Goal: Task Accomplishment & Management: Complete application form

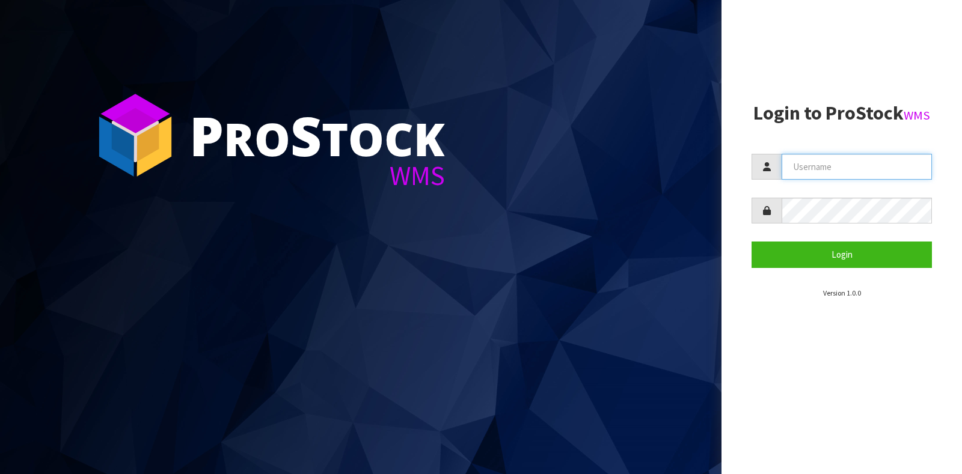
click at [845, 175] on input "text" at bounding box center [856, 167] width 150 height 26
type input "GATOR"
click at [833, 236] on form "GATOR Login" at bounding box center [841, 211] width 180 height 114
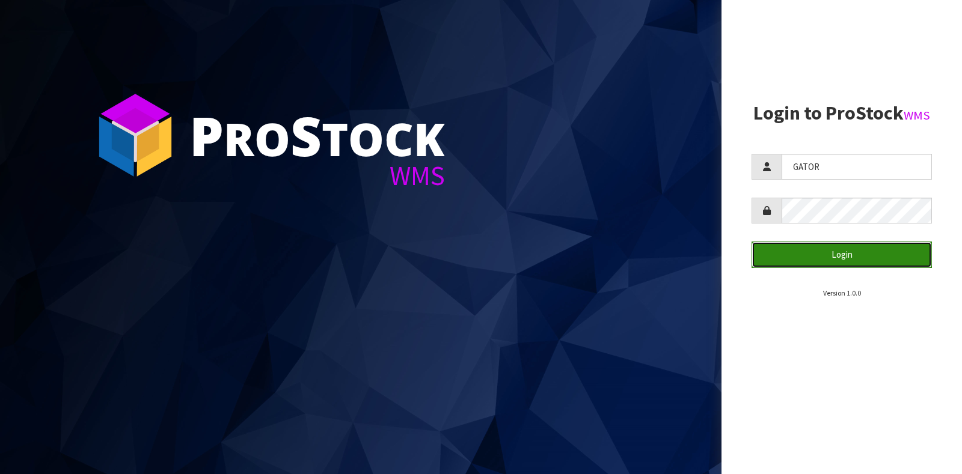
click at [833, 251] on button "Login" at bounding box center [841, 255] width 180 height 26
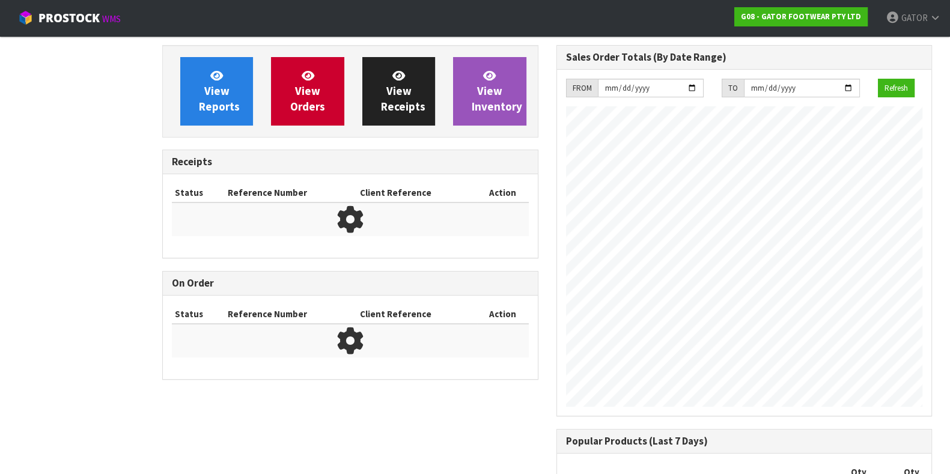
scroll to position [555, 394]
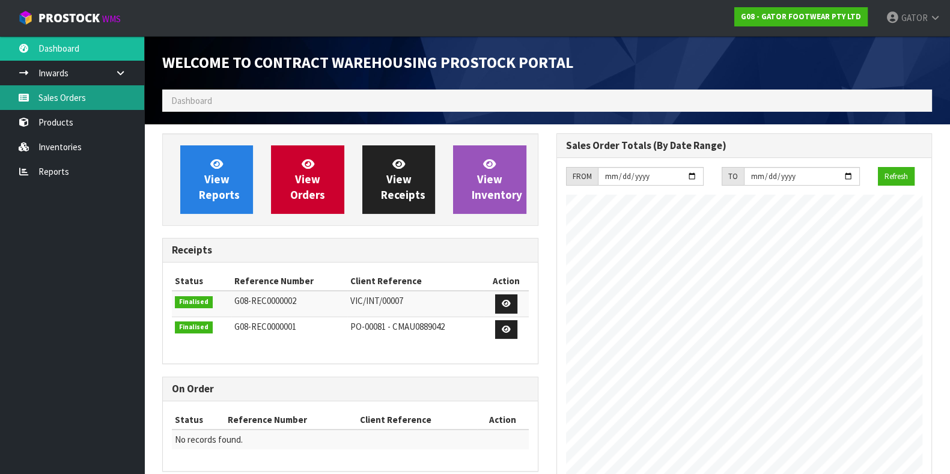
click at [62, 97] on link "Sales Orders" at bounding box center [72, 97] width 144 height 25
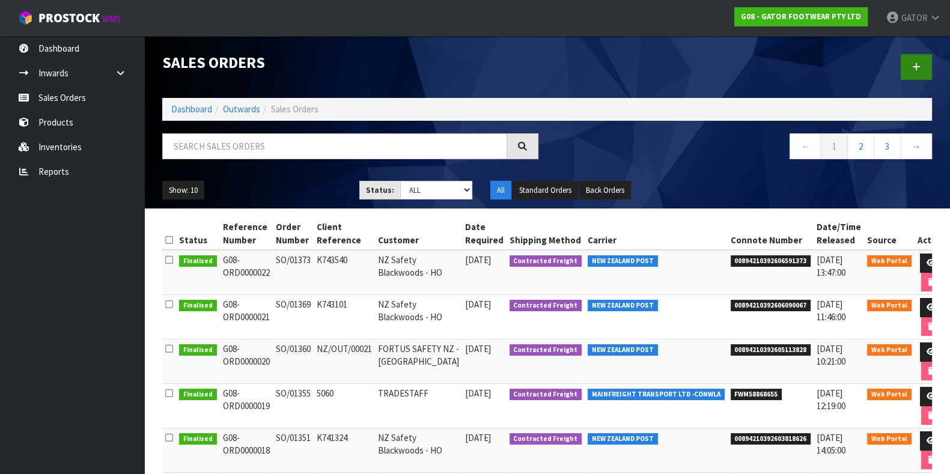
click at [928, 63] on link at bounding box center [916, 67] width 31 height 26
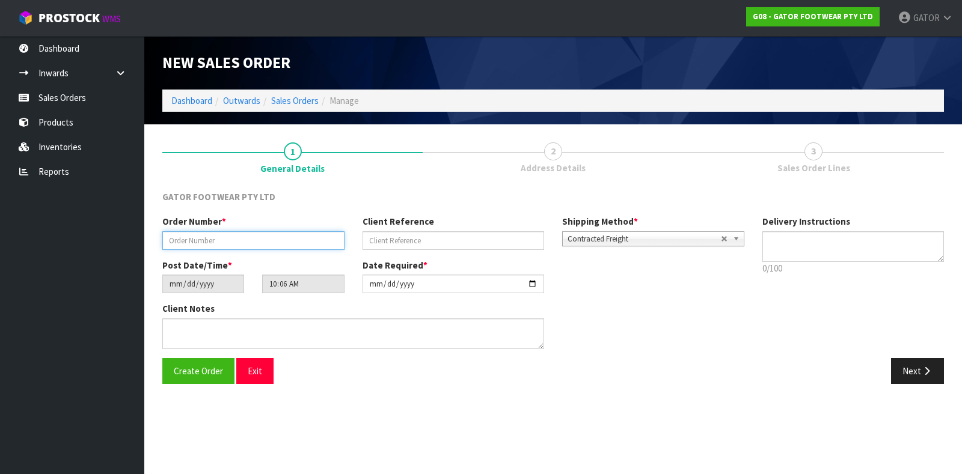
click at [317, 243] on input "text" at bounding box center [253, 240] width 182 height 19
paste input "SO/01382"
type input "SO/01382"
click at [436, 230] on div "Client Reference" at bounding box center [453, 232] width 200 height 34
click at [431, 239] on input "text" at bounding box center [453, 240] width 182 height 19
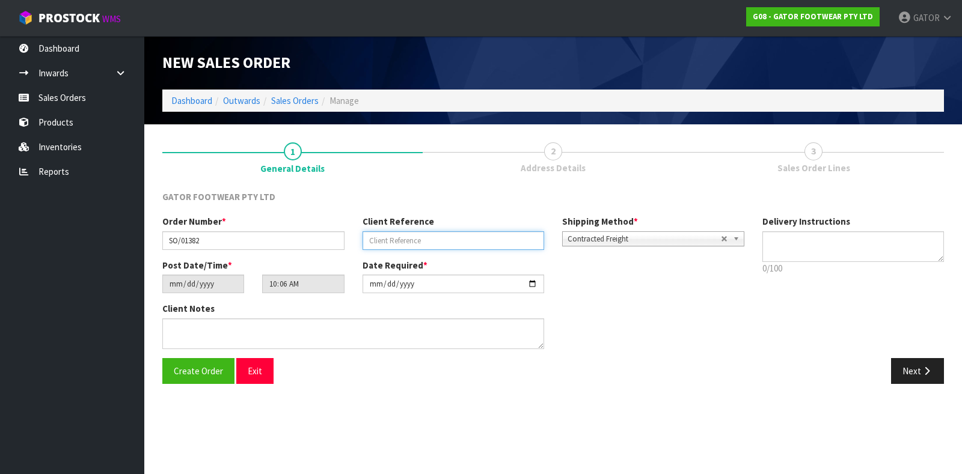
paste input "K744413"
type input "K744413"
click at [200, 380] on button "Create Order" at bounding box center [198, 371] width 72 height 26
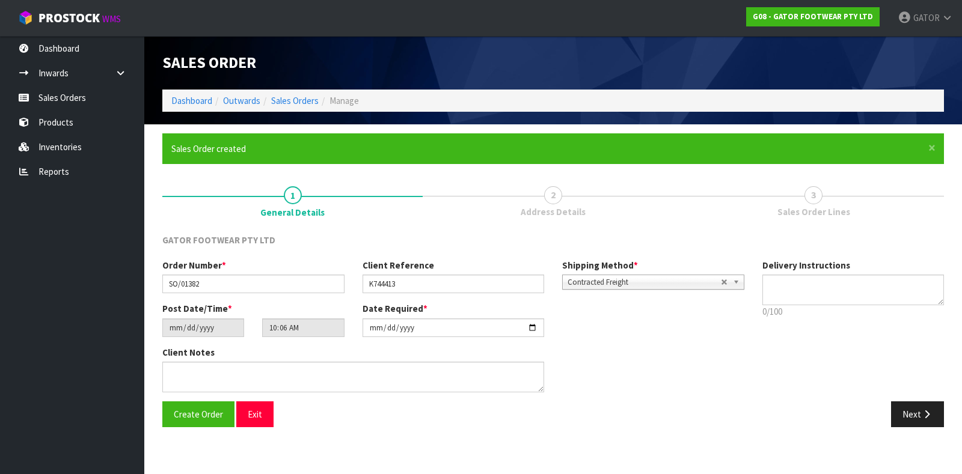
type input "15:06:00.000"
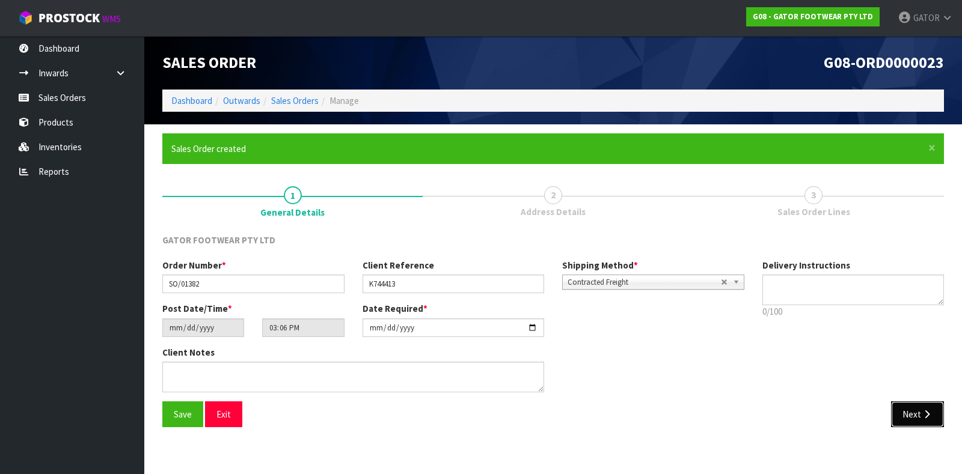
click at [923, 413] on icon "button" at bounding box center [926, 414] width 11 height 9
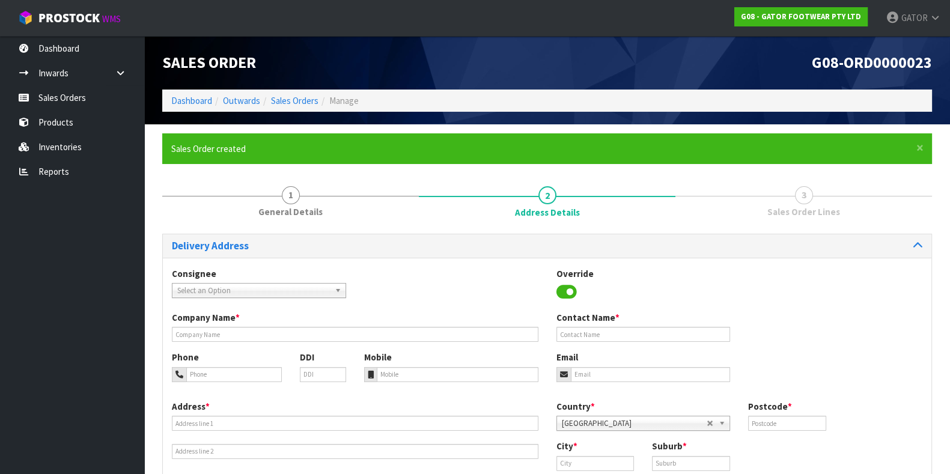
click at [307, 287] on span "Select an Option" at bounding box center [253, 291] width 153 height 14
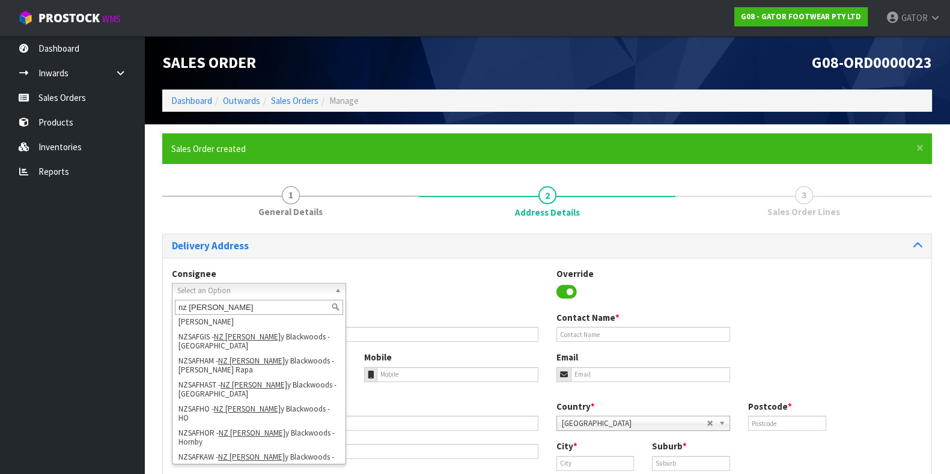
scroll to position [196, 0]
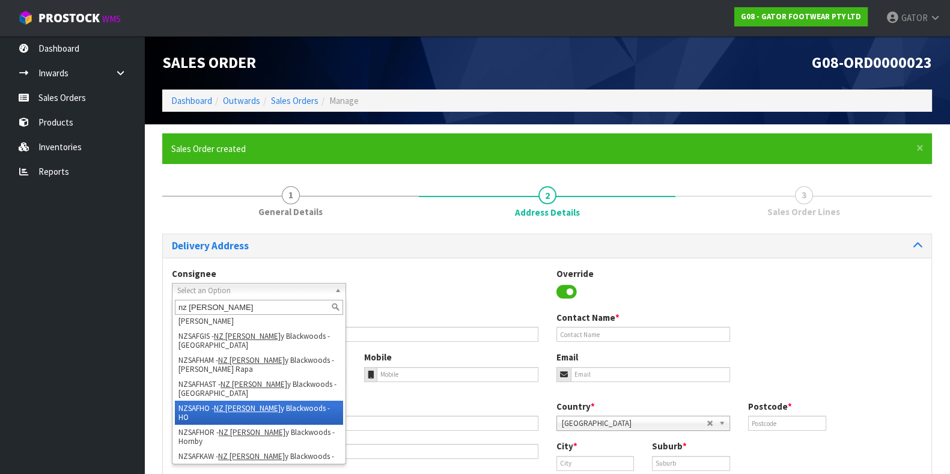
type input "nz [PERSON_NAME]"
click at [310, 401] on li "NZSAFHO - NZ [PERSON_NAME] y Blackwoods - HO" at bounding box center [259, 413] width 168 height 24
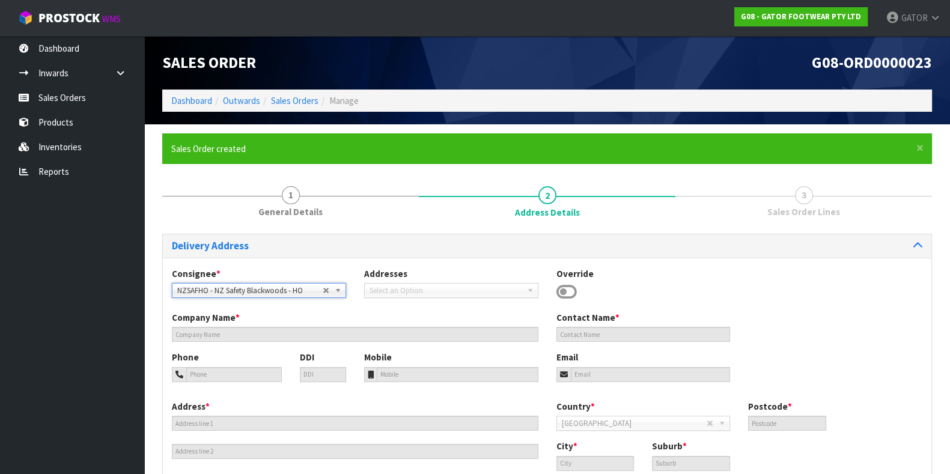
type input "NZ Safety Blackwoods - HO"
type input "[PHONE_NUMBER]"
type input "[EMAIL_ADDRESS][DOMAIN_NAME]"
type input "[STREET_ADDRESS]"
type input "2104"
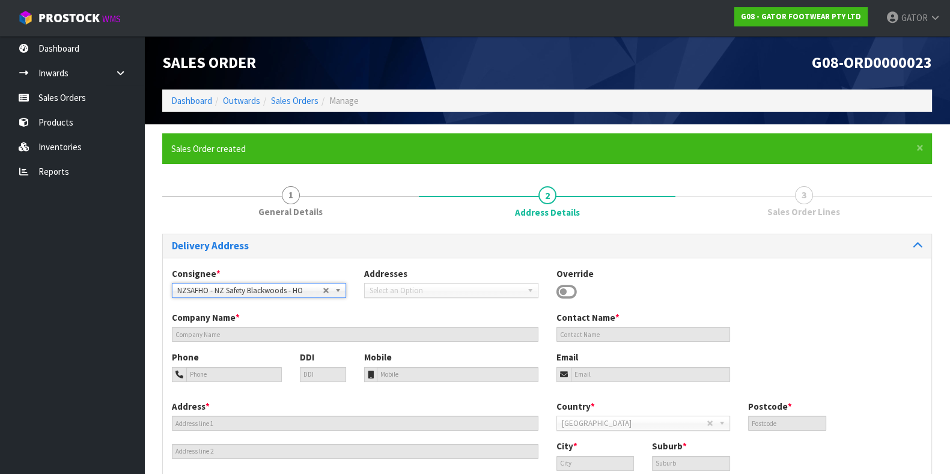
type input "[GEOGRAPHIC_DATA]"
type input "WIRI"
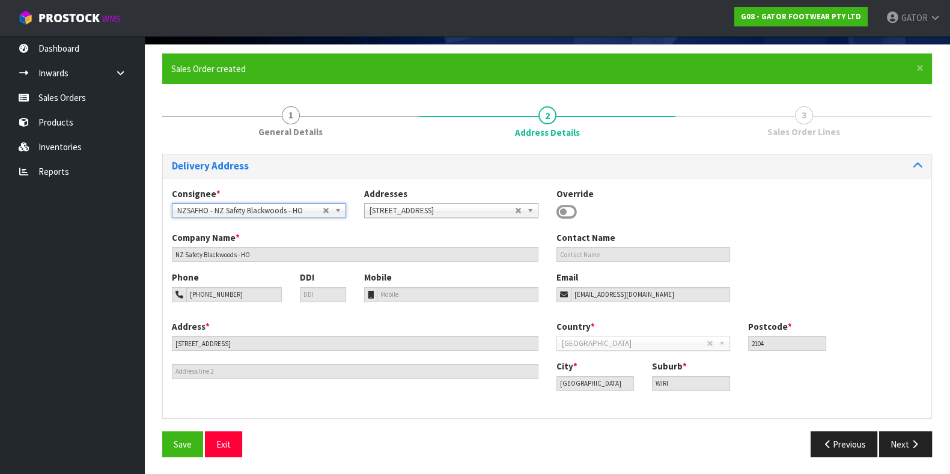
scroll to position [79, 0]
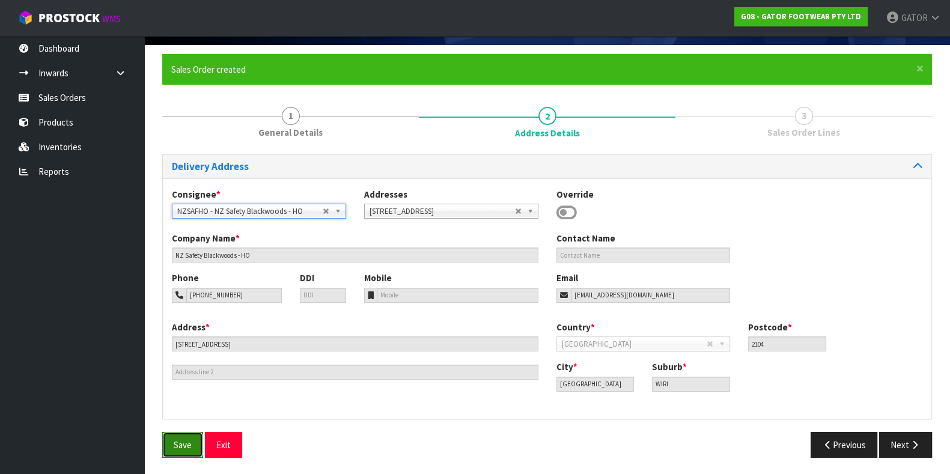
click at [187, 437] on button "Save" at bounding box center [182, 445] width 41 height 26
click at [908, 444] on button "Next" at bounding box center [905, 445] width 53 height 26
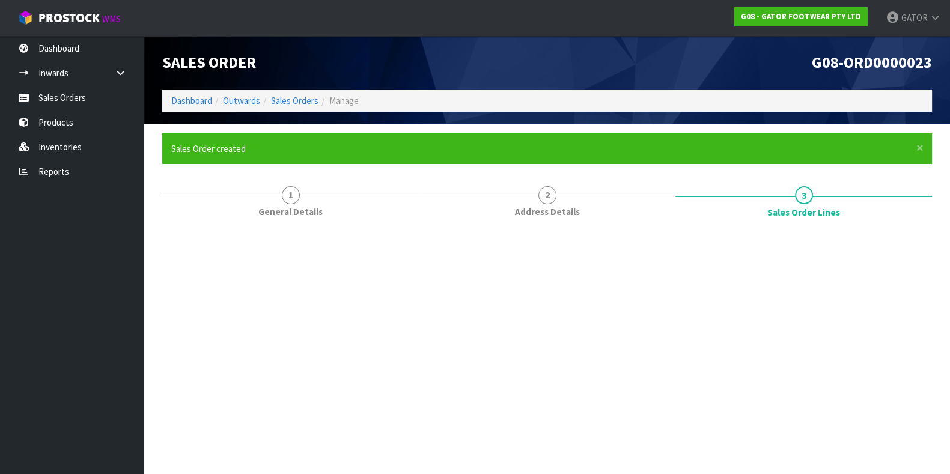
scroll to position [0, 0]
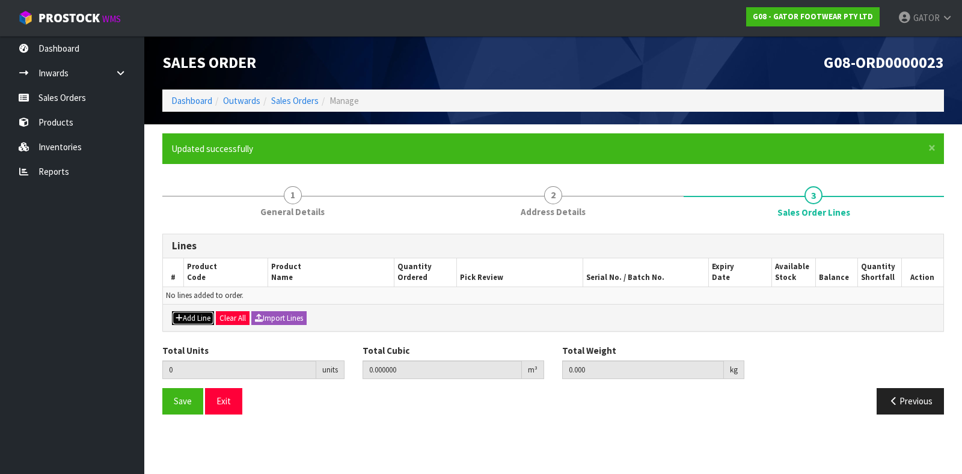
click at [192, 322] on button "Add Line" at bounding box center [193, 318] width 42 height 14
type input "0"
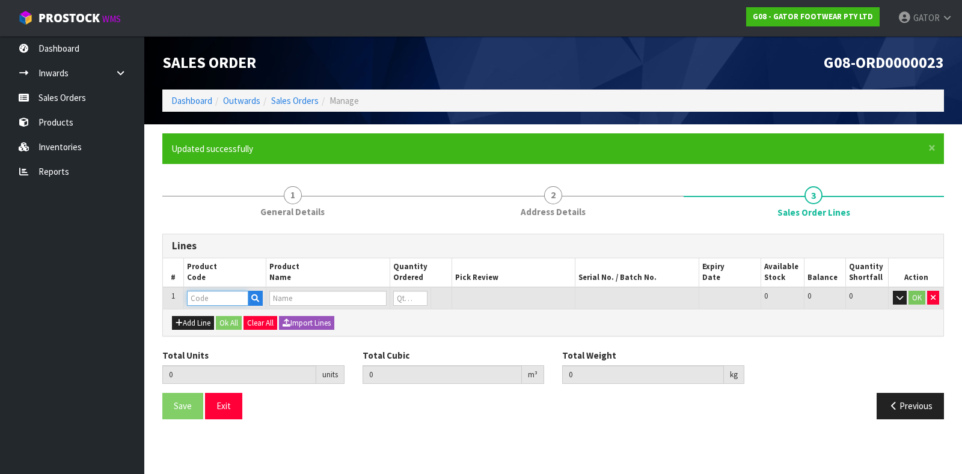
click at [207, 298] on input "text" at bounding box center [217, 298] width 61 height 15
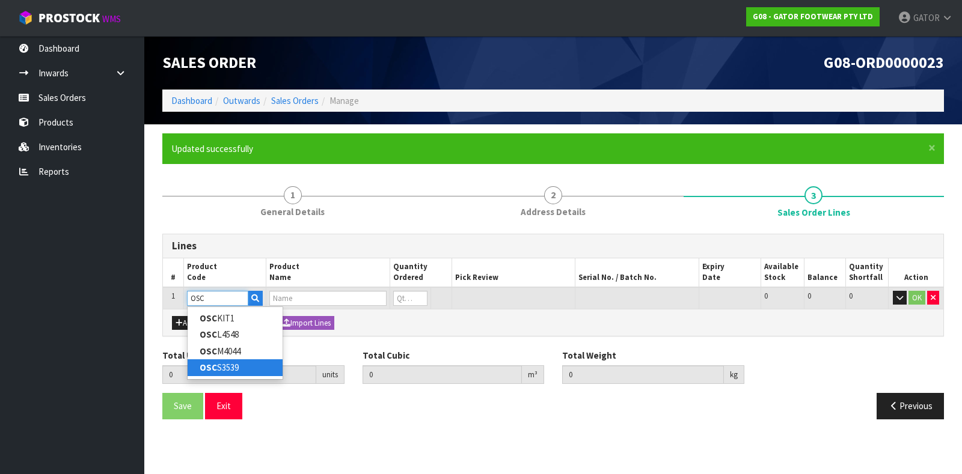
type input "OSC"
click at [217, 371] on link "OSC S3539" at bounding box center [235, 367] width 95 height 16
type input "OSCS3539"
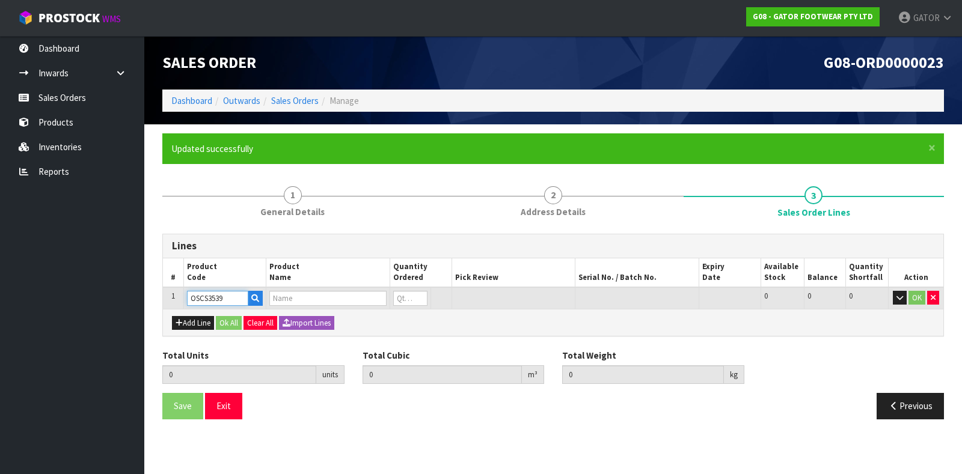
type input "0.000000"
type input "0.000"
type input "[PERSON_NAME] OVERSHOES COMPOSITE-SINGLE PAIR SIZE: S 35-39 (UK2.5-6)"
type input "0"
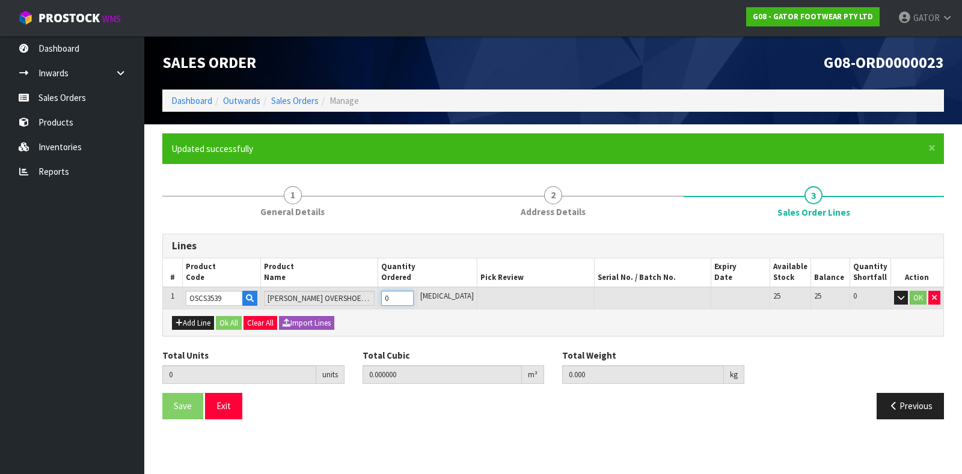
type input "1"
type input "0.003036"
type input "0.65"
type input "1"
click at [414, 296] on input "1" at bounding box center [397, 298] width 32 height 15
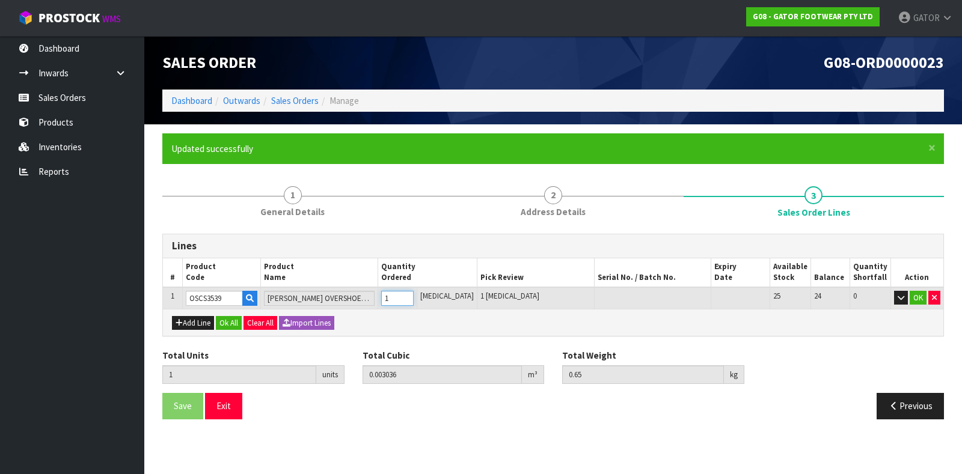
type input "2"
type input "0.006072"
type input "1.3"
type input "2"
click at [414, 296] on input "2" at bounding box center [397, 298] width 32 height 15
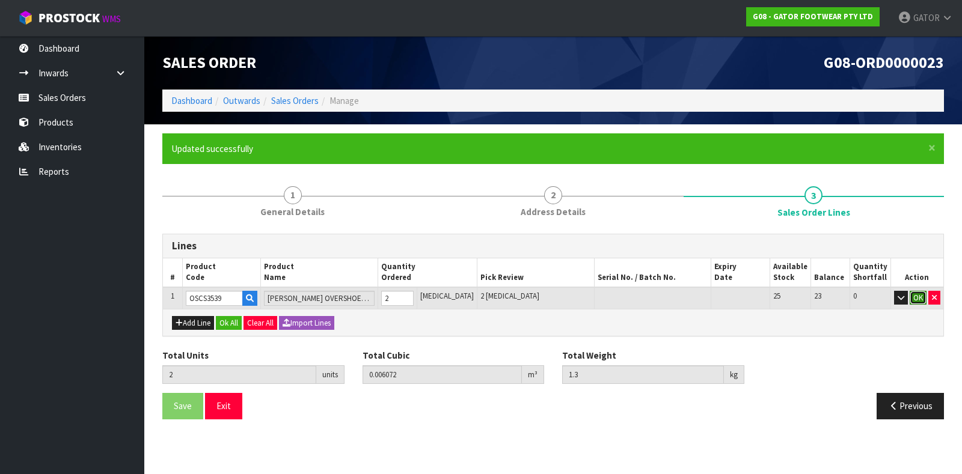
click at [918, 295] on button "OK" at bounding box center [917, 298] width 17 height 14
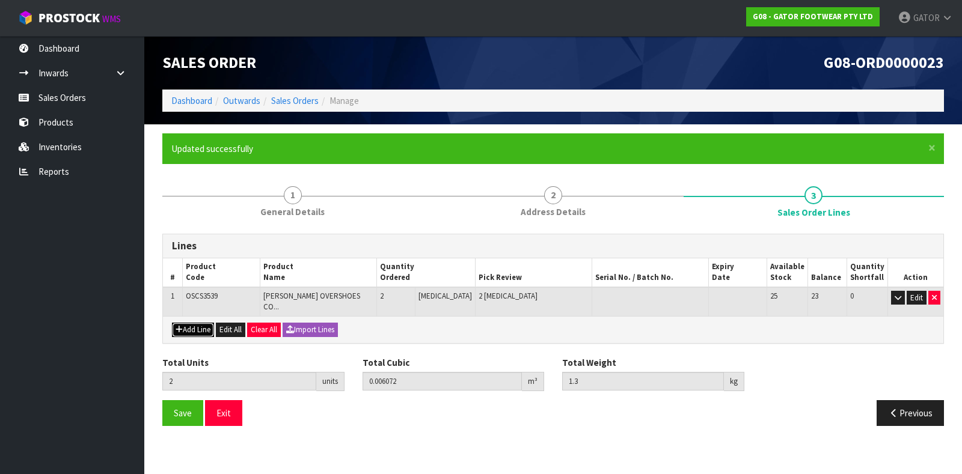
click at [192, 323] on button "Add Line" at bounding box center [193, 330] width 42 height 14
type input "0"
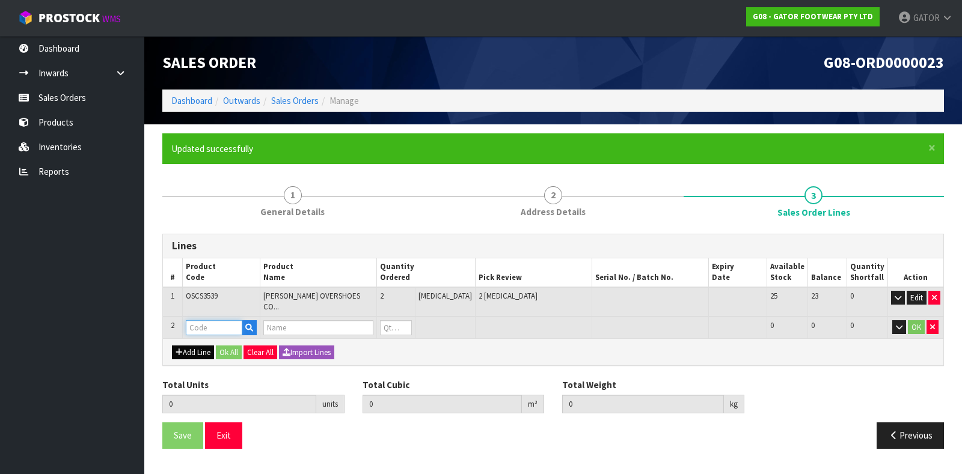
click at [192, 323] on input "text" at bounding box center [214, 327] width 57 height 15
type input "OSC"
click at [246, 354] on link "OSC L4548" at bounding box center [235, 355] width 95 height 16
type input "OSCL4548"
type input "2"
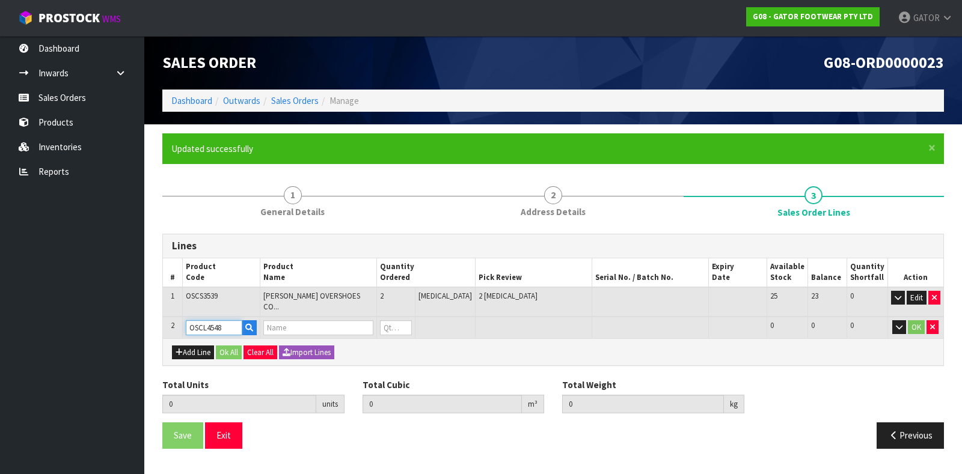
type input "0.006072"
type input "1.3"
type input "[PERSON_NAME] OVERSHOES COMPOSITE-SINGLE PAIR SIZE: L 45-48 (UK10.5-13)"
type input "0"
type input "3"
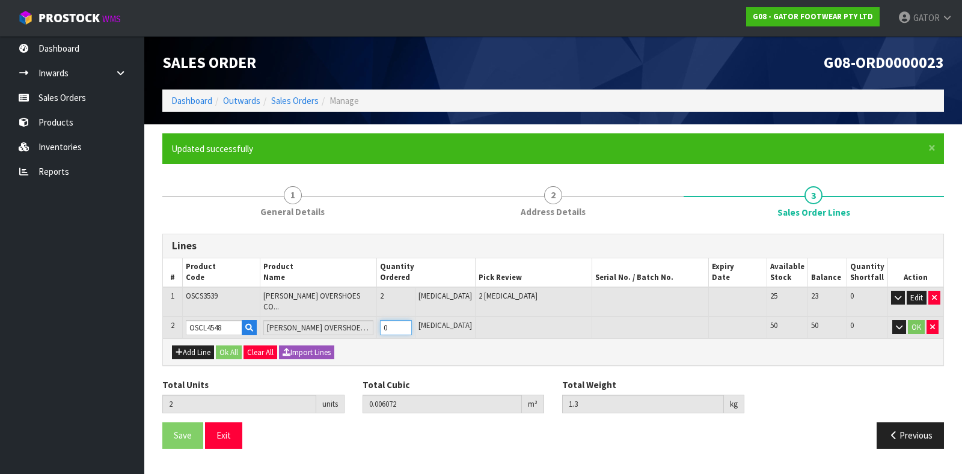
type input "0.009816"
type input "2.15"
type input "1"
click at [412, 320] on input "1" at bounding box center [396, 327] width 32 height 15
type input "4"
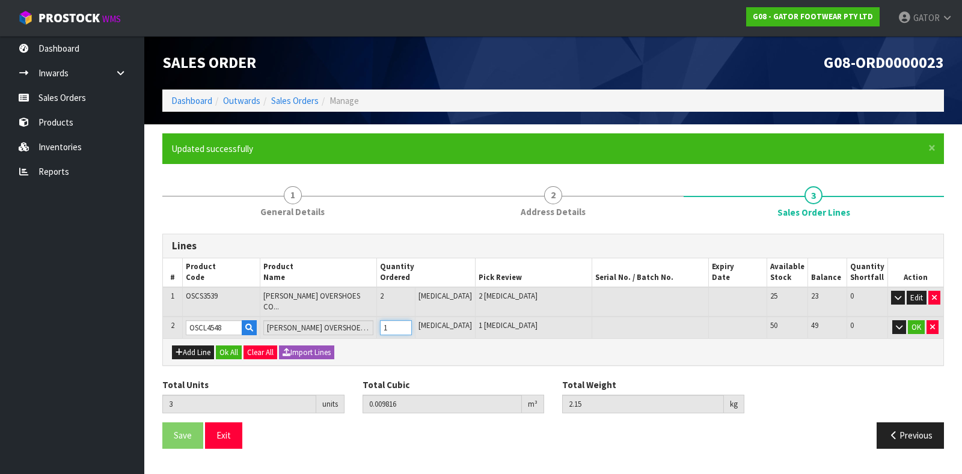
type input "0.01356"
type input "3"
type input "2"
type input "5"
type input "0.017304"
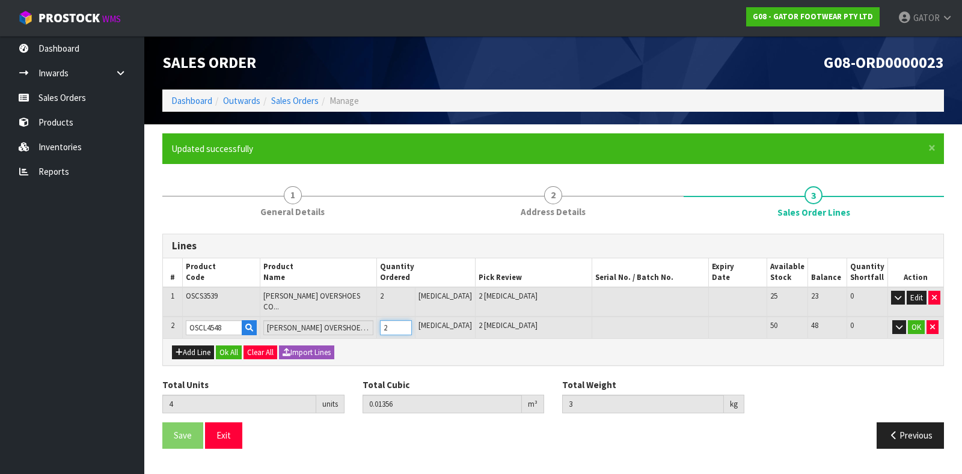
type input "3.85"
type input "4"
click at [412, 320] on input "4" at bounding box center [396, 327] width 32 height 15
type input "6"
type input "0.021048"
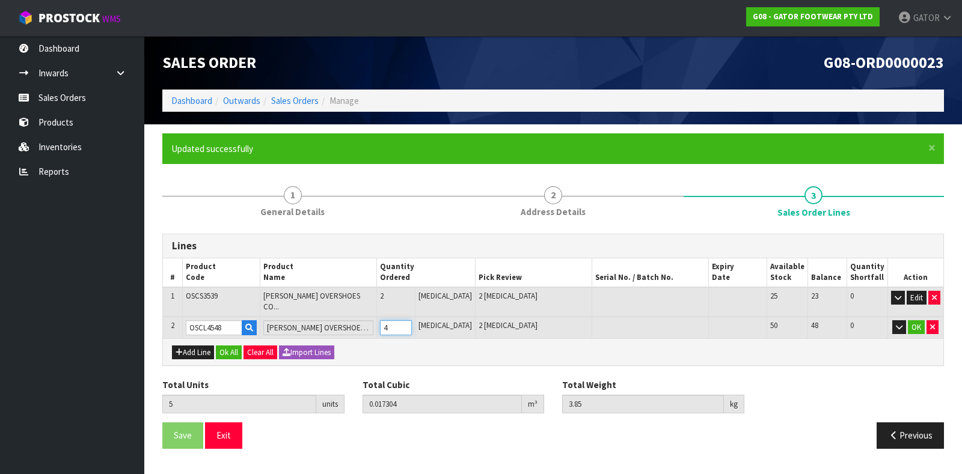
type input "4.7"
type input "7"
type input "0.023684"
type input "5.8"
type input "5"
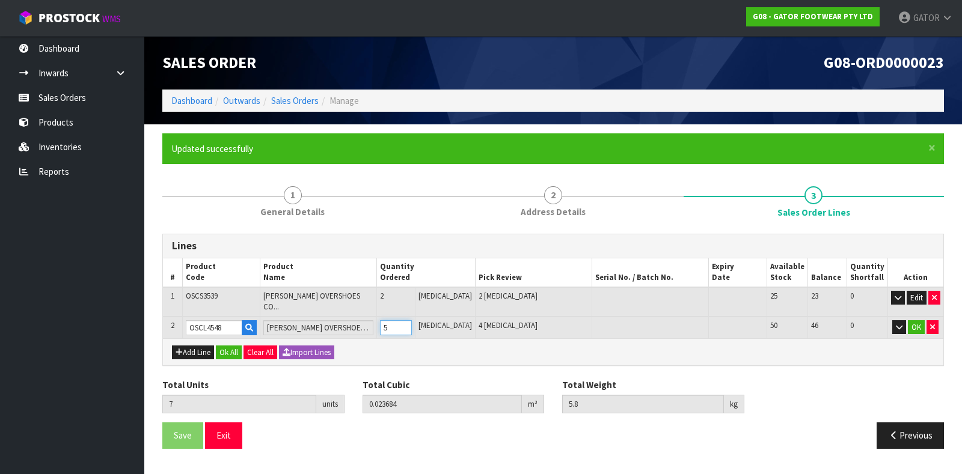
click at [412, 320] on input "5" at bounding box center [396, 327] width 32 height 15
type input "6"
type input "0.021048"
type input "4.7"
type input "4"
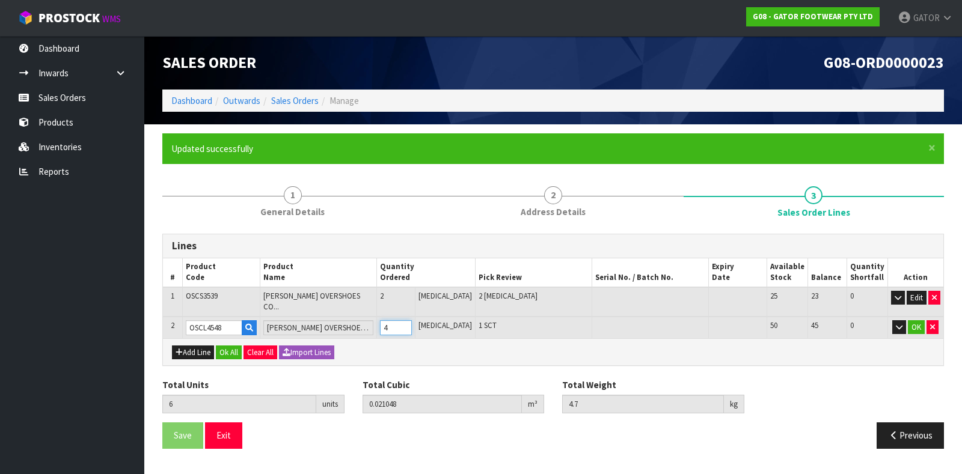
click at [412, 323] on input "4" at bounding box center [396, 327] width 32 height 15
click at [918, 320] on button "OK" at bounding box center [916, 327] width 17 height 14
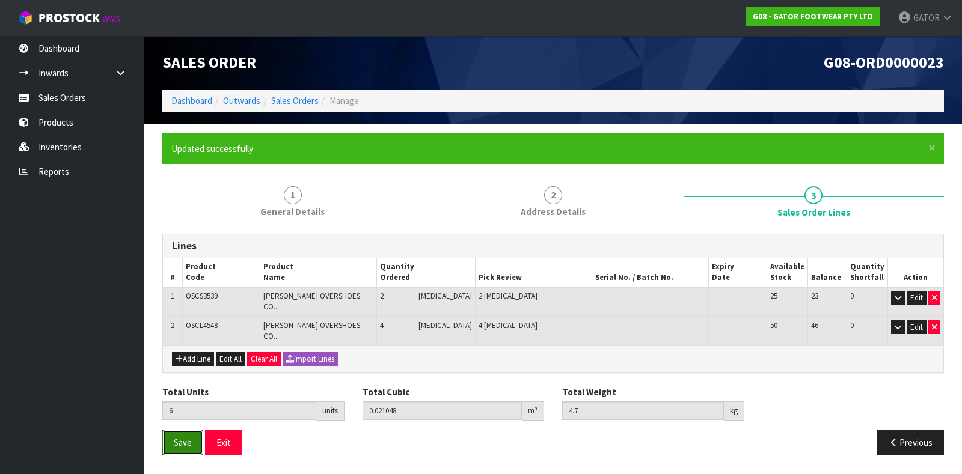
click at [189, 436] on button "Save" at bounding box center [182, 443] width 41 height 26
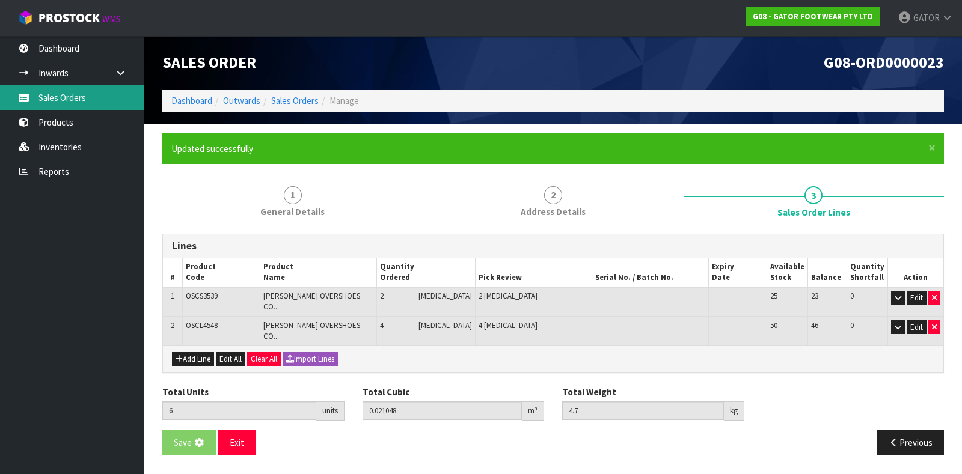
click at [84, 102] on link "Sales Orders" at bounding box center [72, 97] width 144 height 25
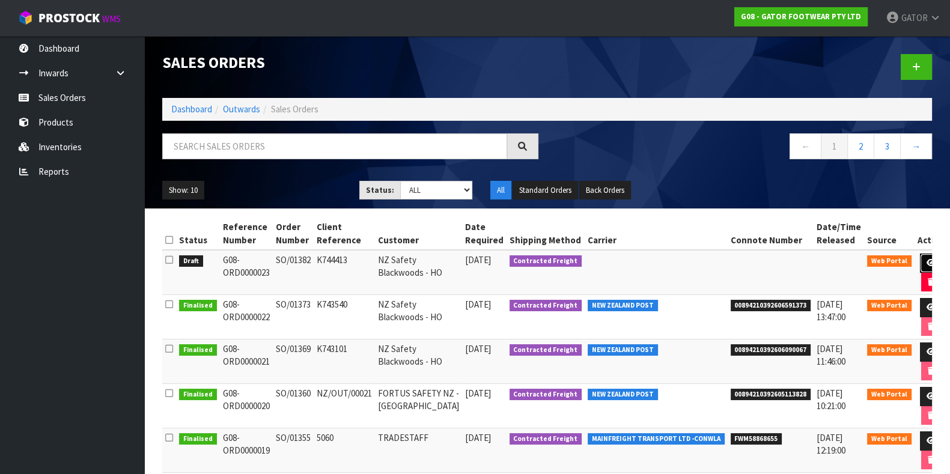
click at [927, 262] on icon at bounding box center [931, 263] width 9 height 8
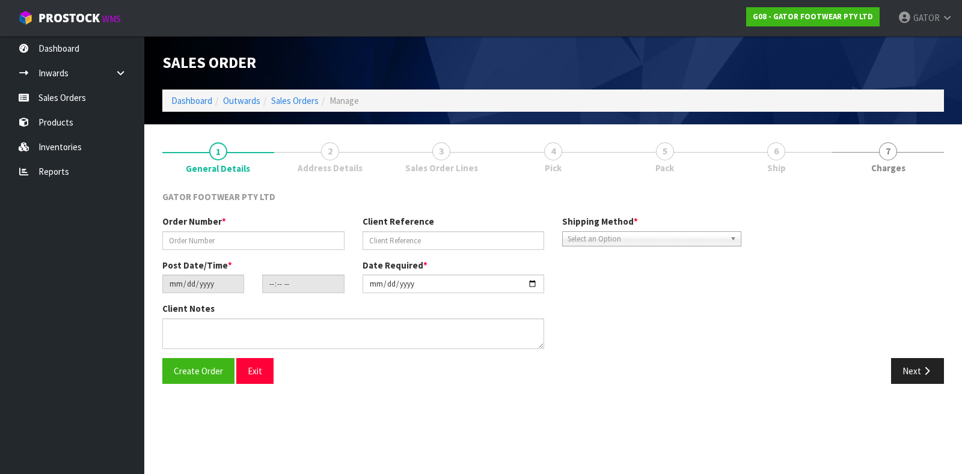
type input "SO/01382"
type input "K744413"
type input "[DATE]"
type input "20:06:00.000"
type input "[DATE]"
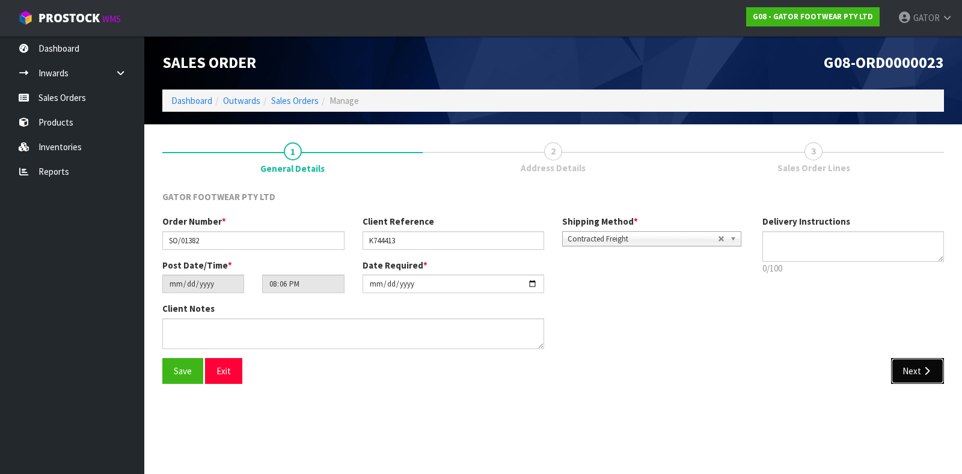
click at [915, 380] on button "Next" at bounding box center [917, 371] width 53 height 26
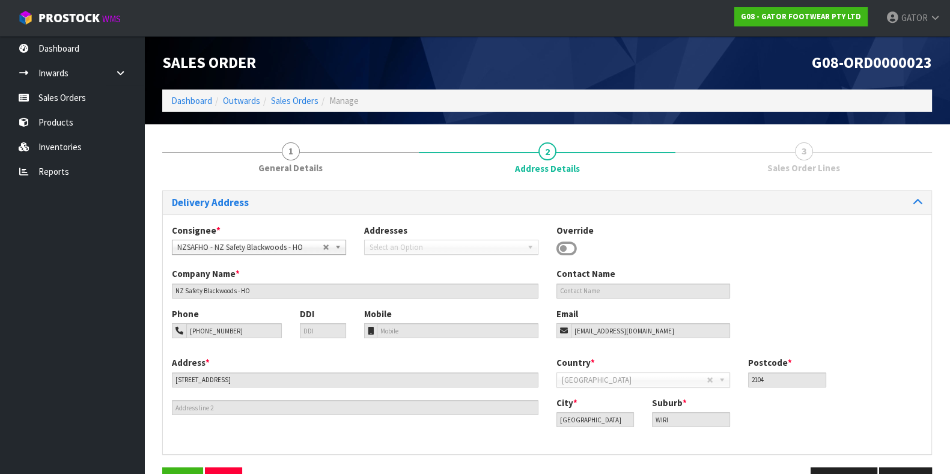
scroll to position [36, 0]
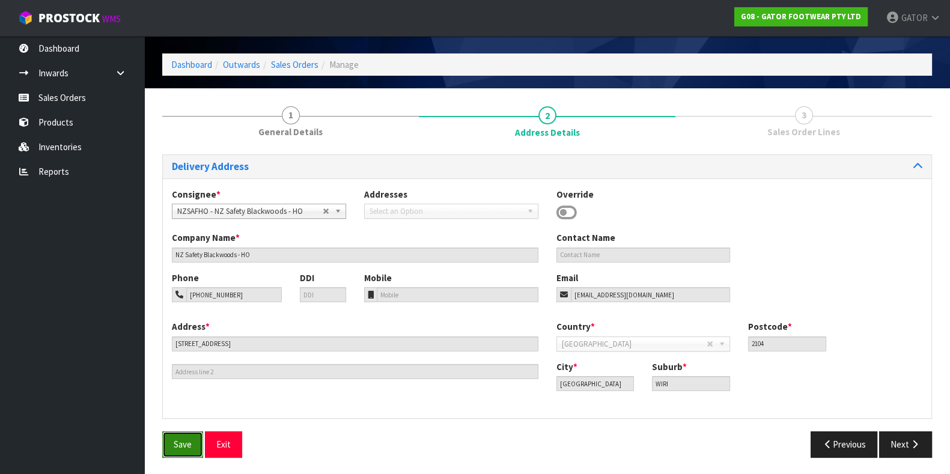
click at [171, 450] on button "Save" at bounding box center [182, 445] width 41 height 26
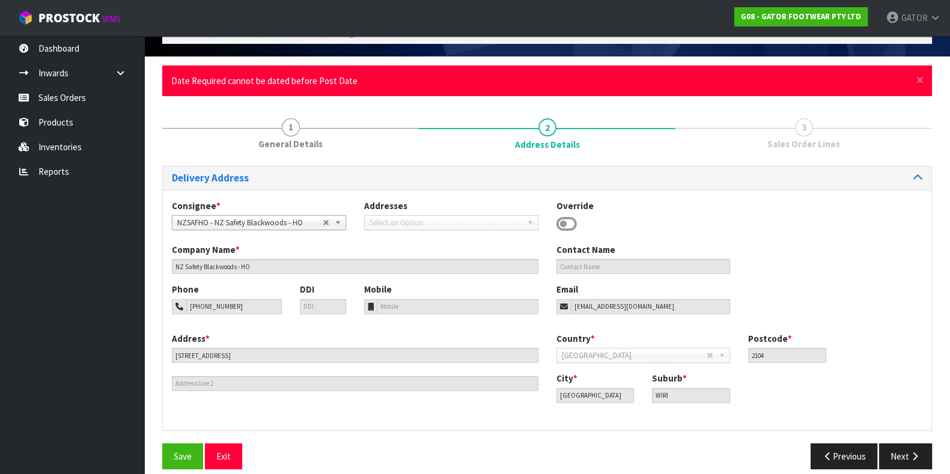
scroll to position [80, 0]
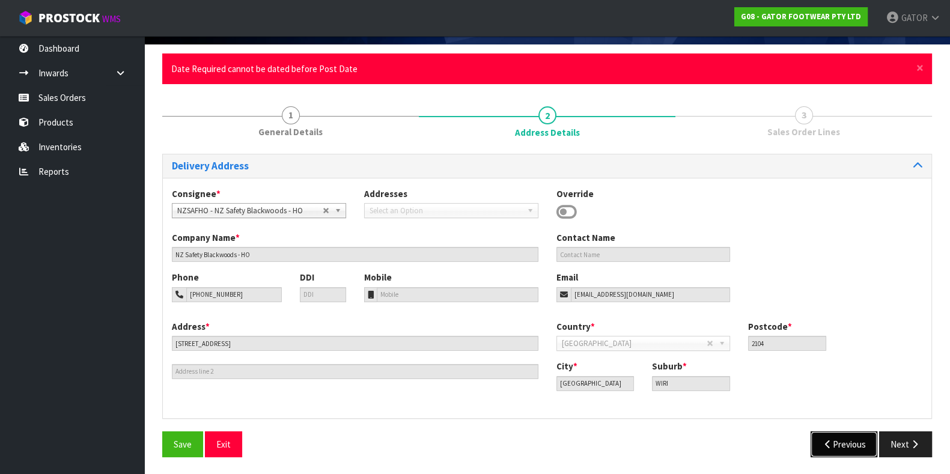
click at [829, 448] on button "Previous" at bounding box center [844, 445] width 67 height 26
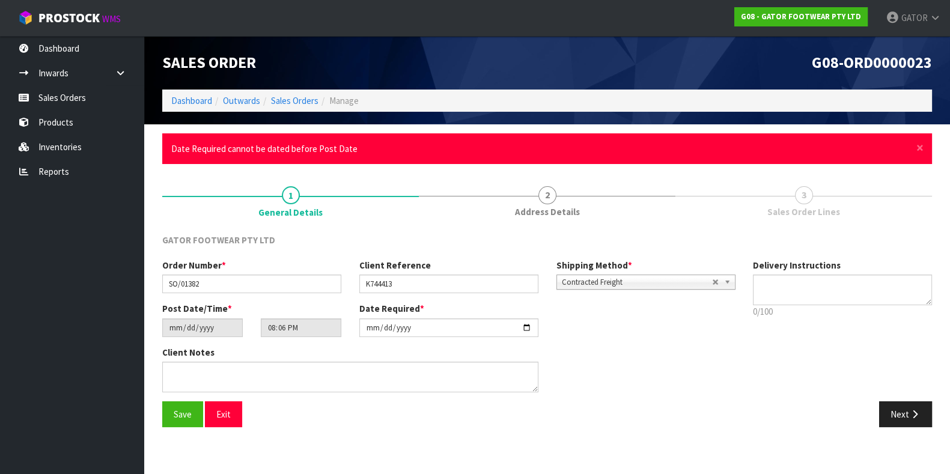
scroll to position [0, 0]
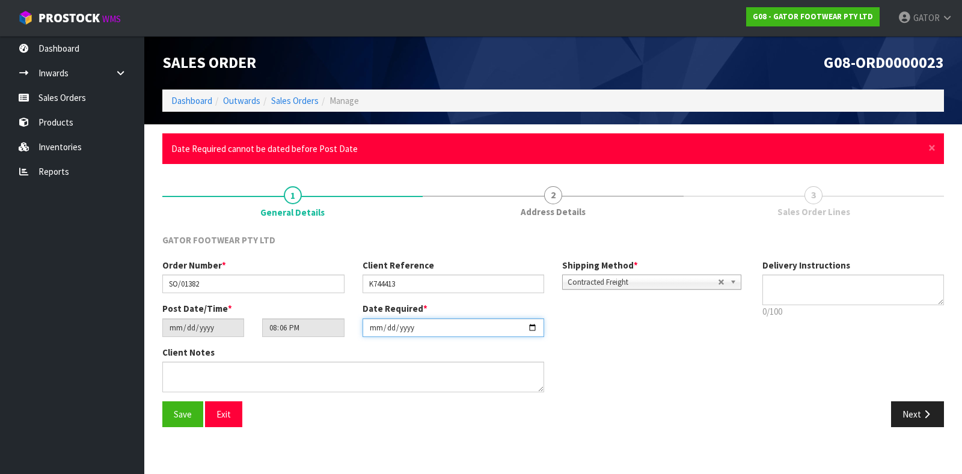
click at [535, 332] on input "[DATE]" at bounding box center [453, 328] width 182 height 19
type input "[DATE]"
click at [189, 421] on button "Save" at bounding box center [182, 415] width 41 height 26
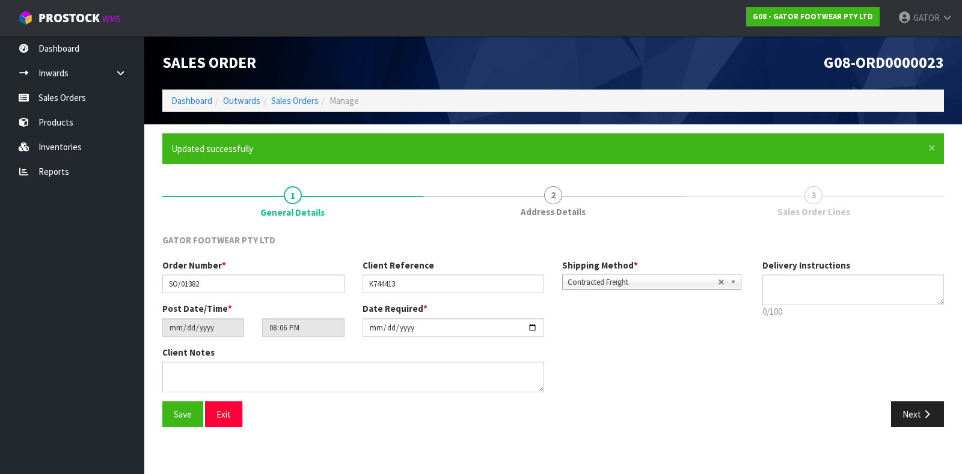
type input "[DATE]"
type input "01:06:00.000"
click at [928, 411] on icon "button" at bounding box center [926, 414] width 11 height 9
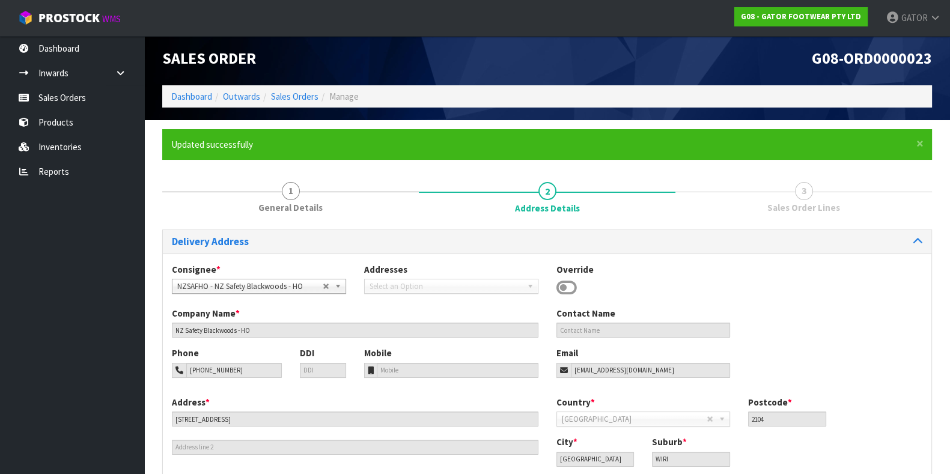
scroll to position [80, 0]
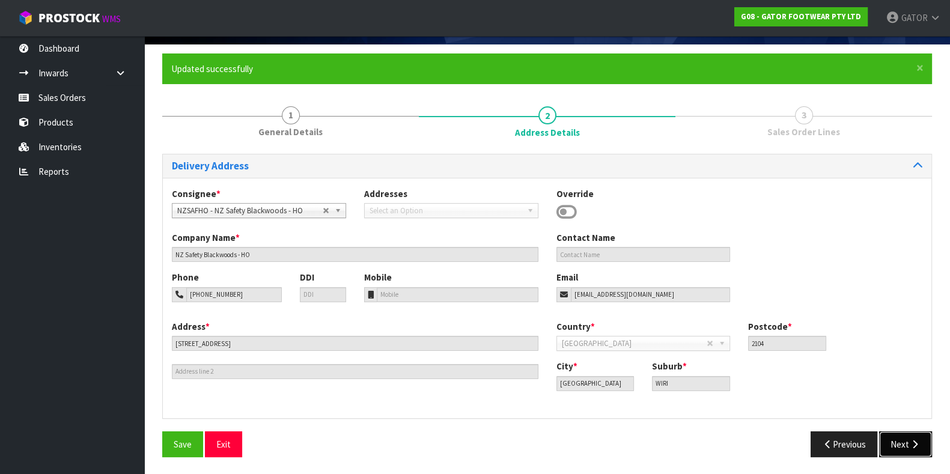
click at [889, 453] on button "Next" at bounding box center [905, 445] width 53 height 26
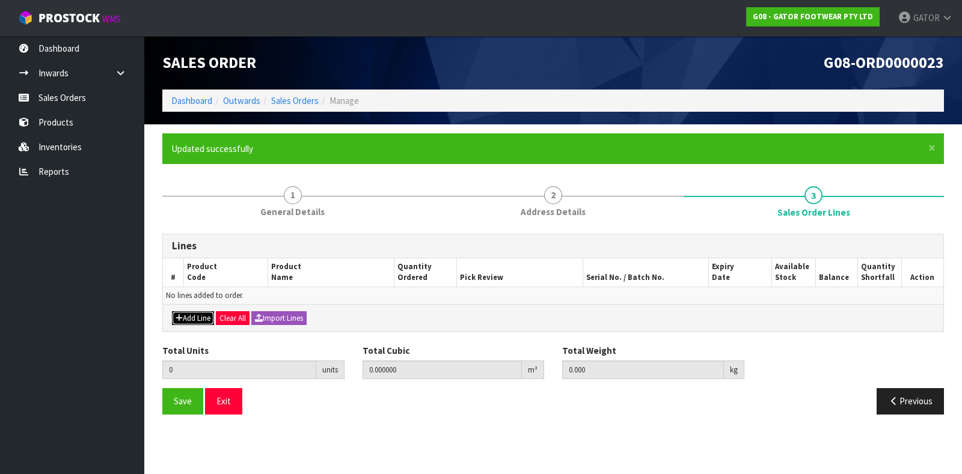
click at [195, 323] on button "Add Line" at bounding box center [193, 318] width 42 height 14
type input "0"
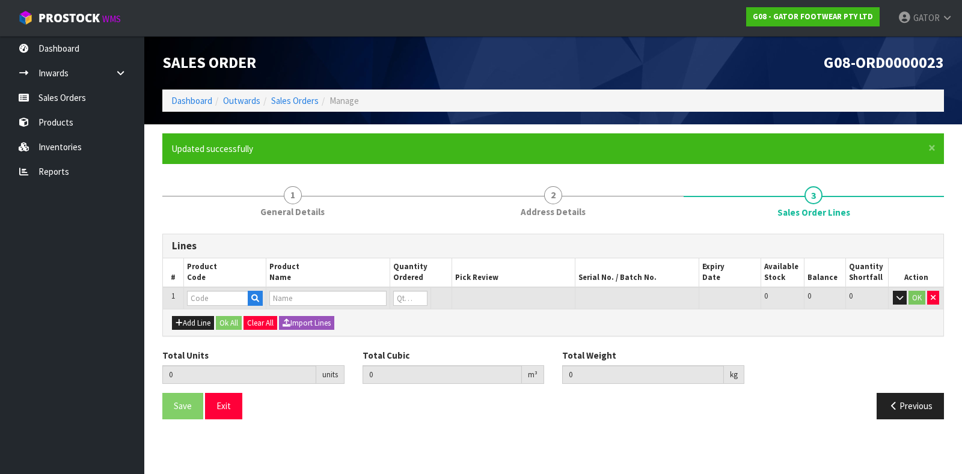
click at [233, 289] on td at bounding box center [224, 298] width 82 height 22
click at [230, 299] on input "text" at bounding box center [217, 298] width 61 height 15
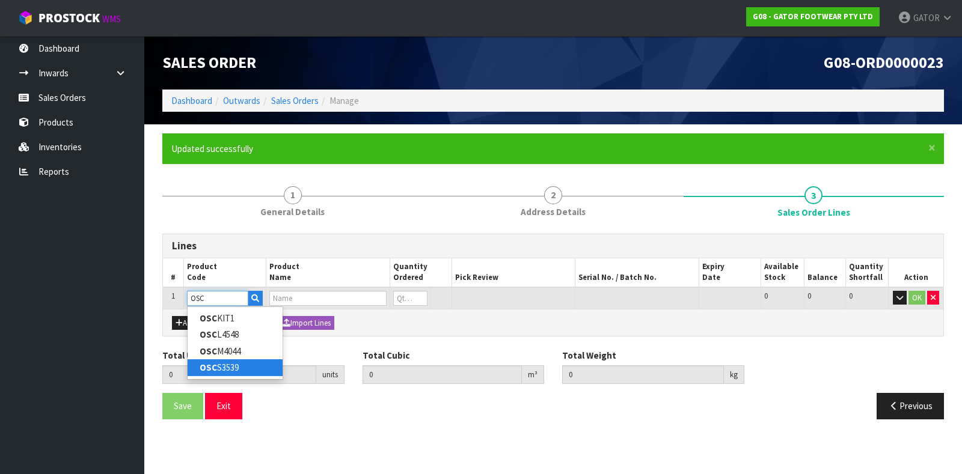
type input "OSC"
click at [237, 362] on link "OSC S3539" at bounding box center [235, 367] width 95 height 16
type input "OSCS3539"
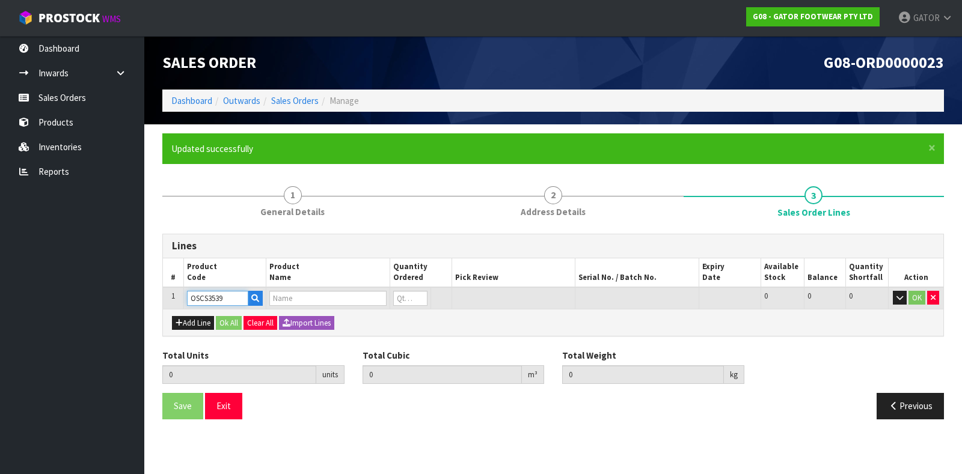
type input "0.000000"
type input "0.000"
type input "[PERSON_NAME] OVERSHOES COMPOSITE-SINGLE PAIR SIZE: S 35-39 (UK2.5-6)"
type input "0"
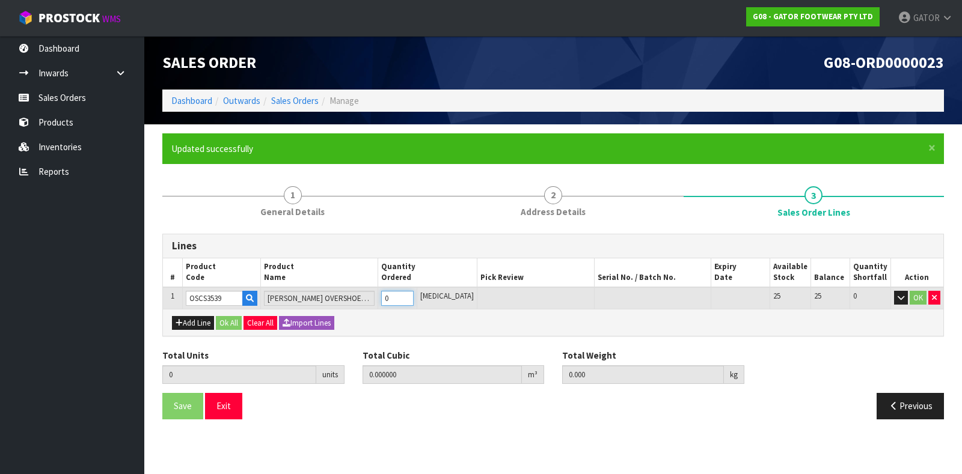
click at [414, 295] on input "0" at bounding box center [397, 298] width 32 height 15
type input "1"
type input "0.003036"
type input "0.65"
type input "1"
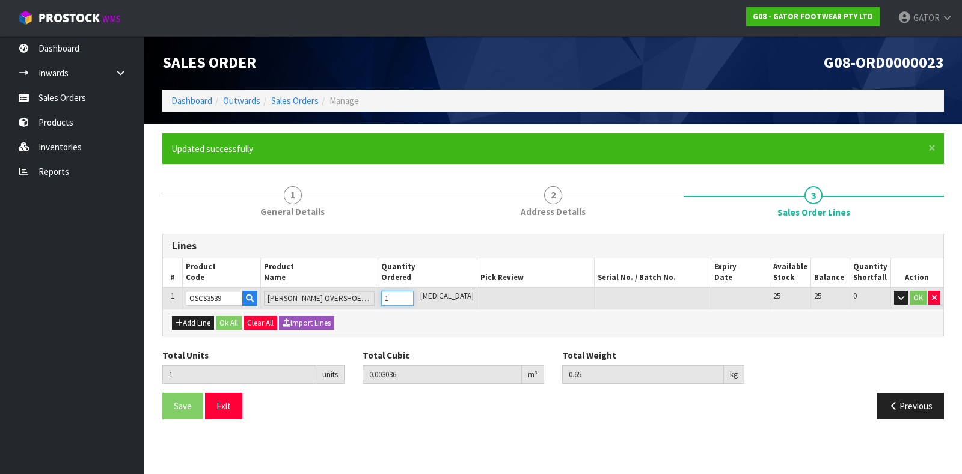
click at [414, 295] on input "1" at bounding box center [397, 298] width 32 height 15
type input "2"
type input "0.006072"
type input "1.3"
type input "2"
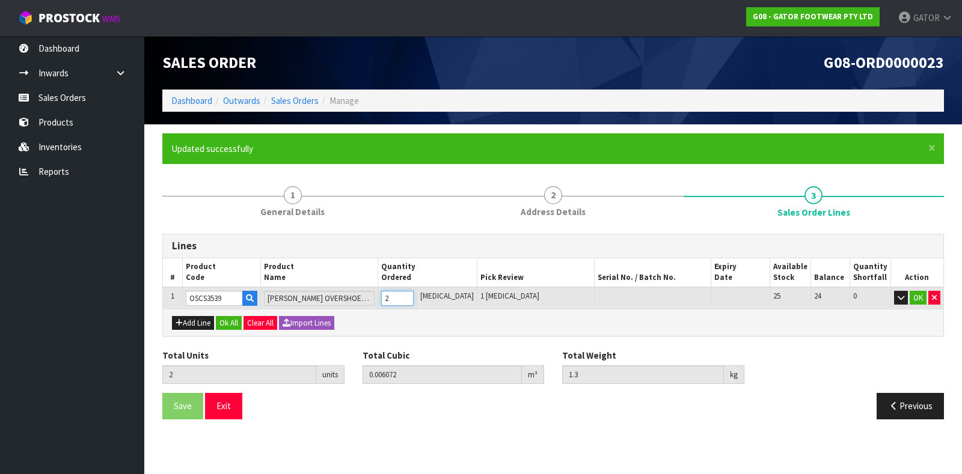
click at [414, 295] on input "2" at bounding box center [397, 298] width 32 height 15
click at [191, 318] on button "Add Line" at bounding box center [193, 323] width 42 height 14
type input "0"
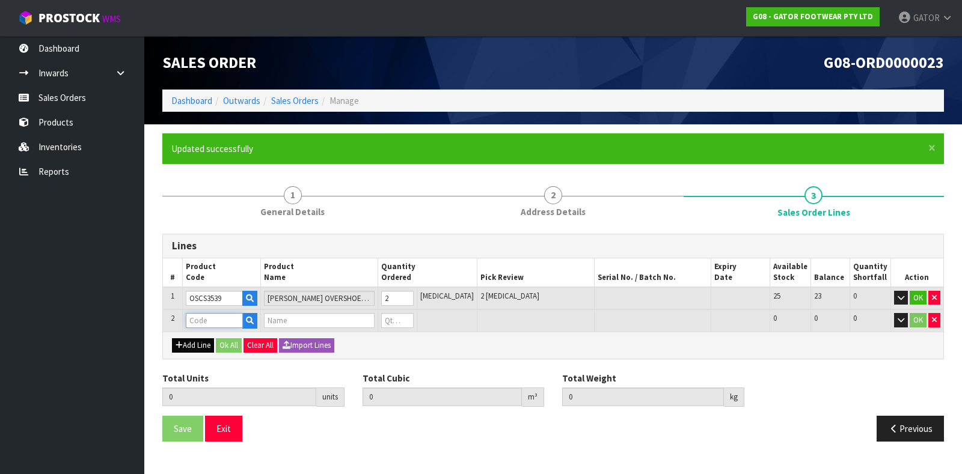
click at [191, 318] on input "text" at bounding box center [214, 320] width 57 height 15
type input "OSC"
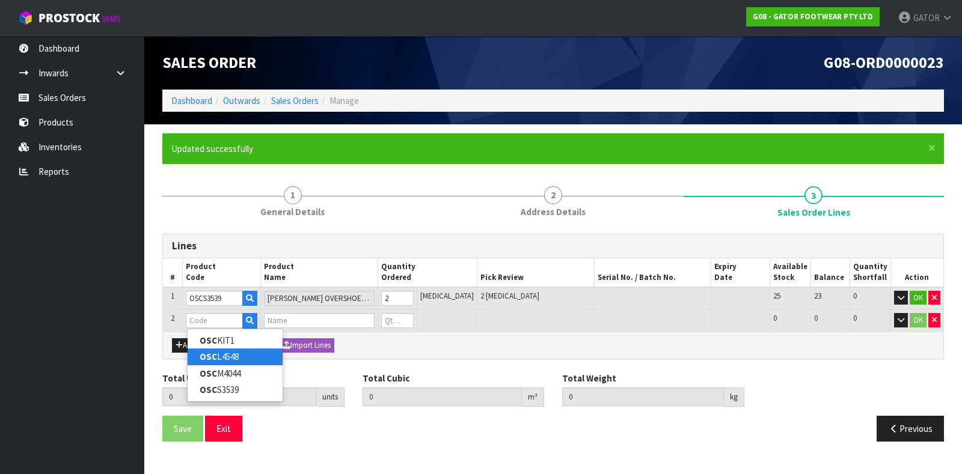
click at [222, 353] on link "OSC L4548" at bounding box center [235, 357] width 95 height 16
type input "OSCL4548"
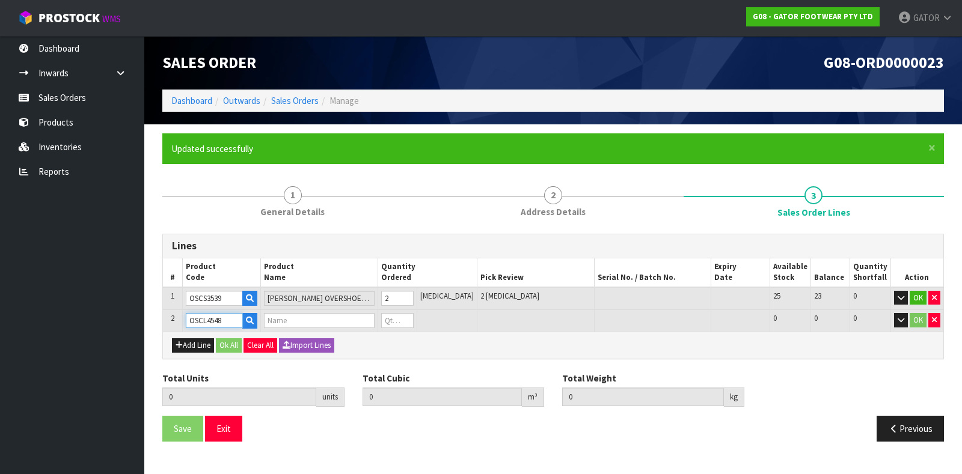
type input "2"
type input "0.006072"
type input "1.3"
type input "[PERSON_NAME] OVERSHOES COMPOSITE-SINGLE PAIR SIZE: L 45-48 (UK10.5-13)"
type input "0"
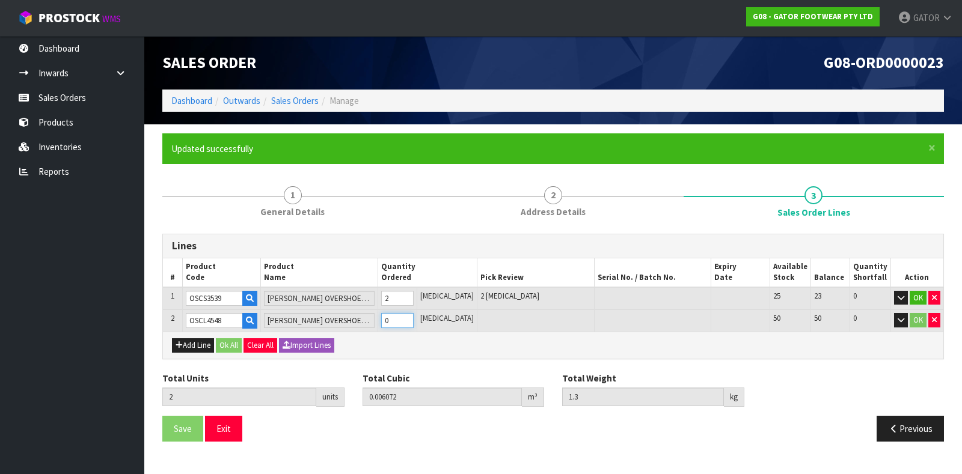
type input "3"
type input "0.009816"
type input "2.15"
type input "1"
type input "4"
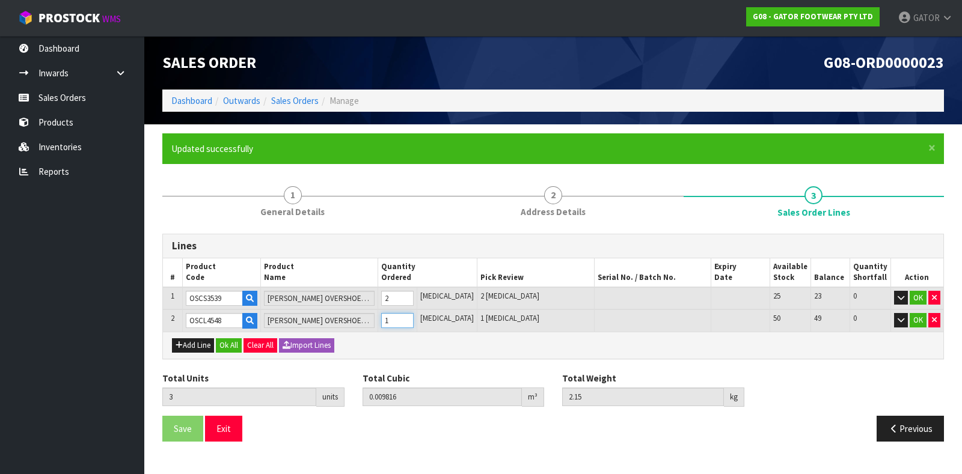
type input "0.01356"
type input "3"
type input "2"
type input "5"
type input "0.017304"
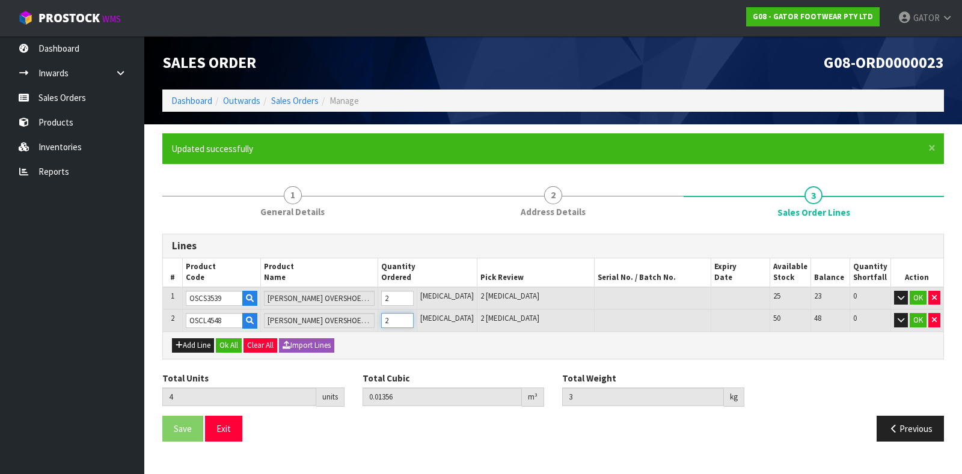
type input "3.85"
type input "3"
type input "6"
type input "0.021048"
type input "4.7"
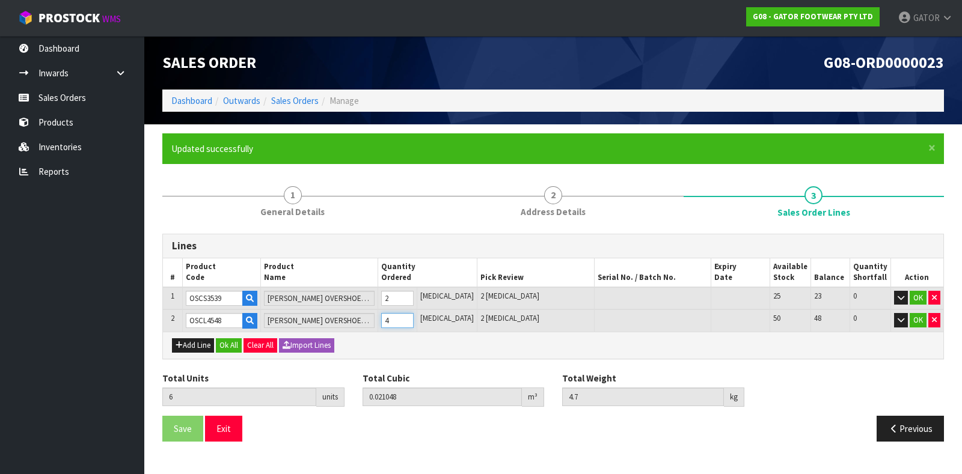
type input "4"
click at [414, 316] on input "4" at bounding box center [397, 320] width 32 height 15
type input "7"
type input "0.023684"
type input "5.8"
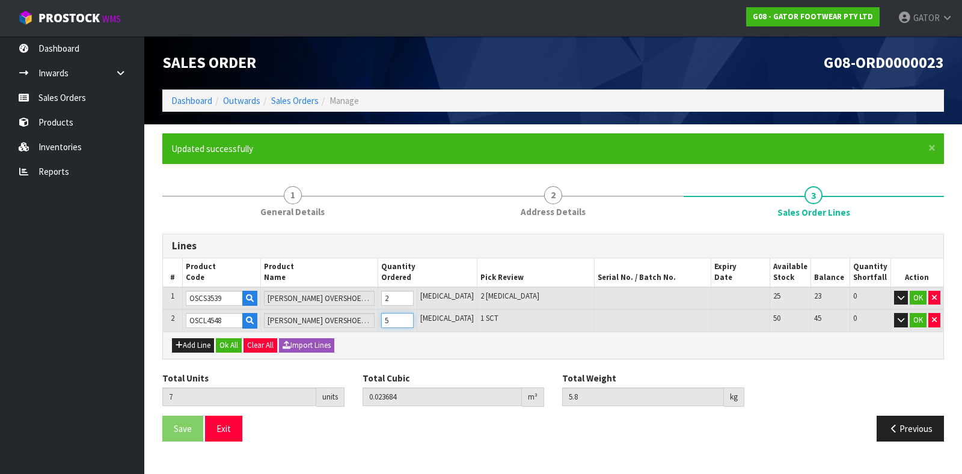
type input "5"
click at [414, 316] on input "5" at bounding box center [397, 320] width 32 height 15
type input "6"
type input "0.021048"
type input "4.7"
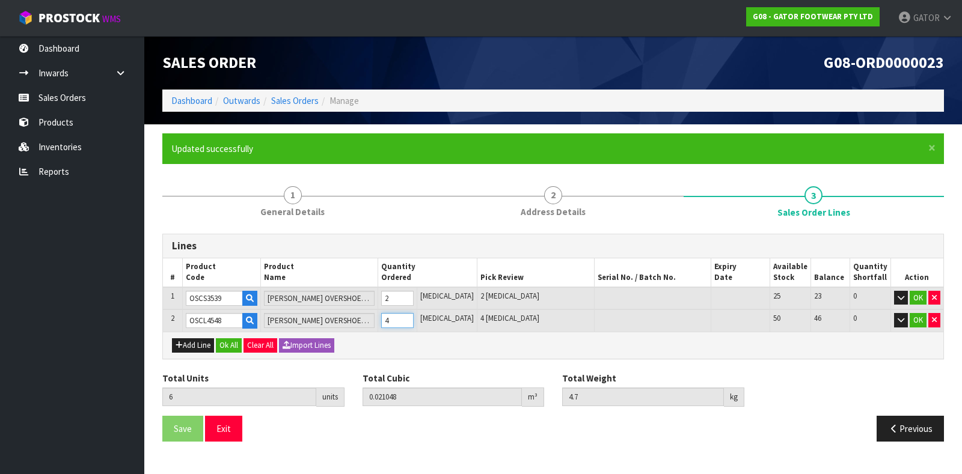
type input "4"
click at [414, 323] on input "4" at bounding box center [397, 320] width 32 height 15
click at [228, 344] on button "Ok All" at bounding box center [229, 345] width 26 height 14
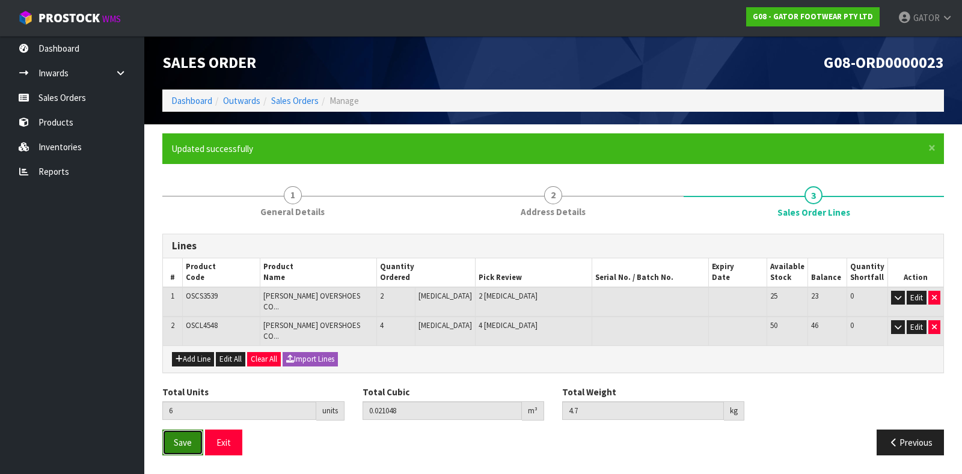
click at [187, 437] on span "Save" at bounding box center [183, 442] width 18 height 11
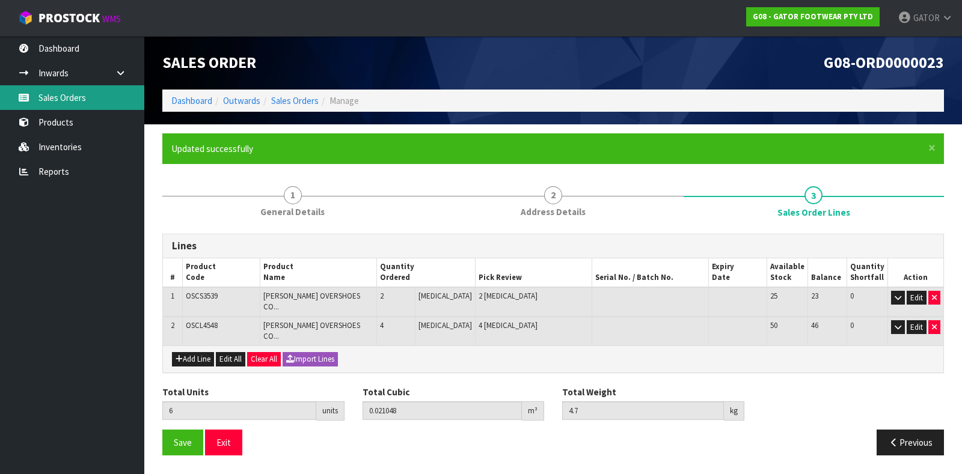
click at [56, 97] on link "Sales Orders" at bounding box center [72, 97] width 144 height 25
